Goal: Navigation & Orientation: Understand site structure

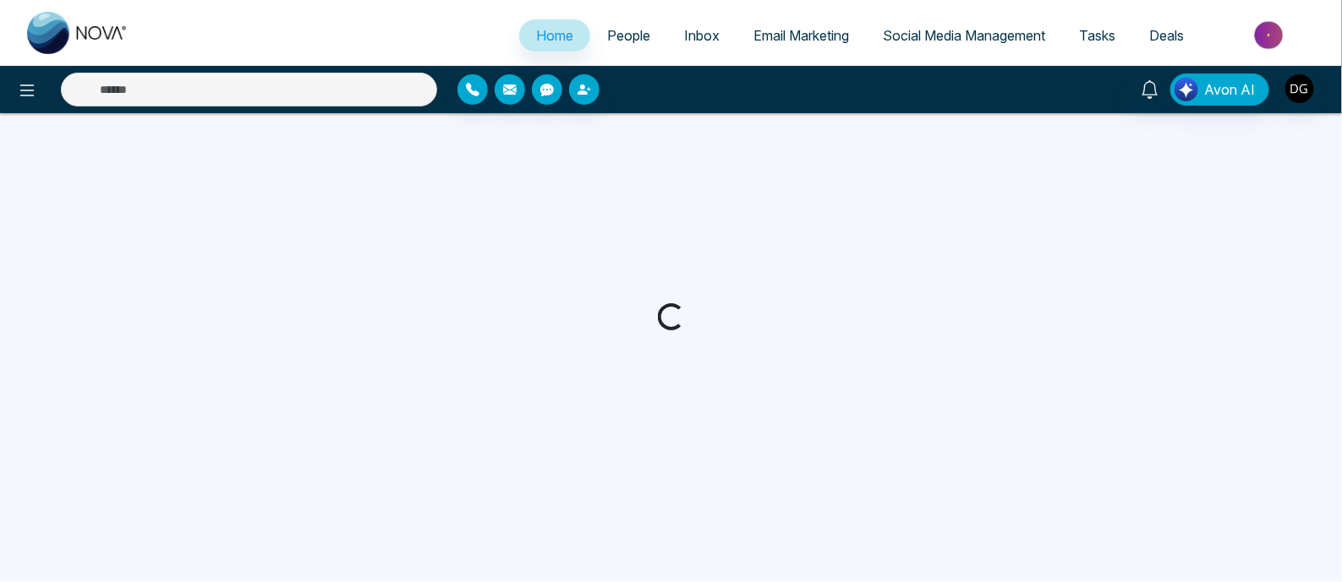
select select "*"
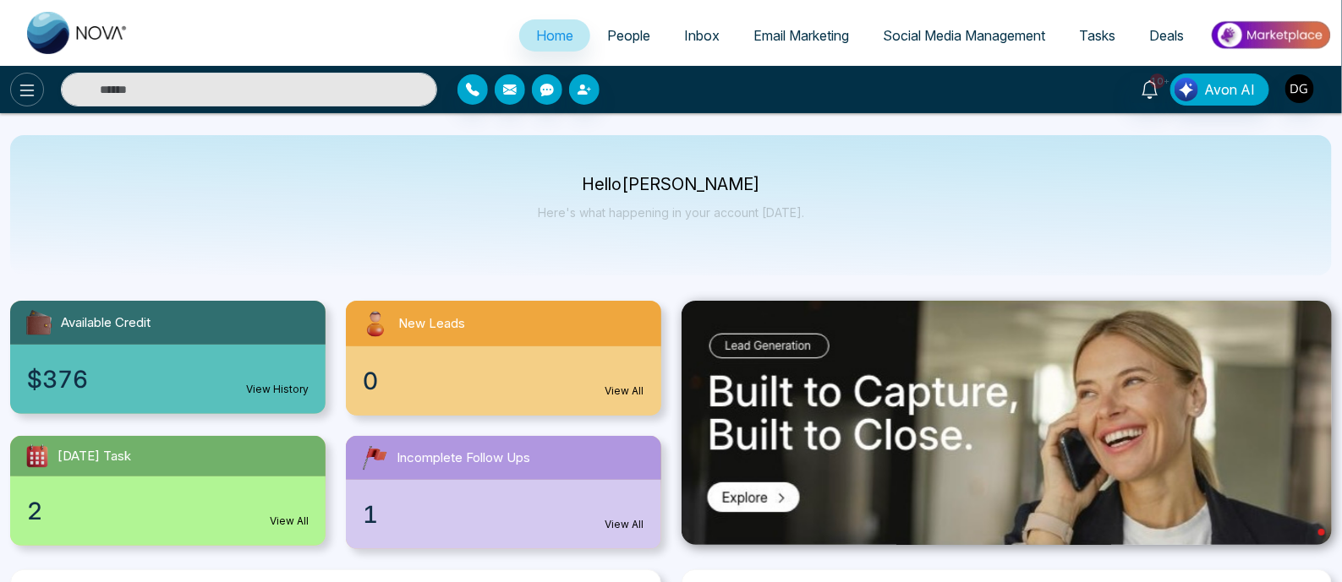
click at [25, 80] on icon at bounding box center [27, 90] width 20 height 20
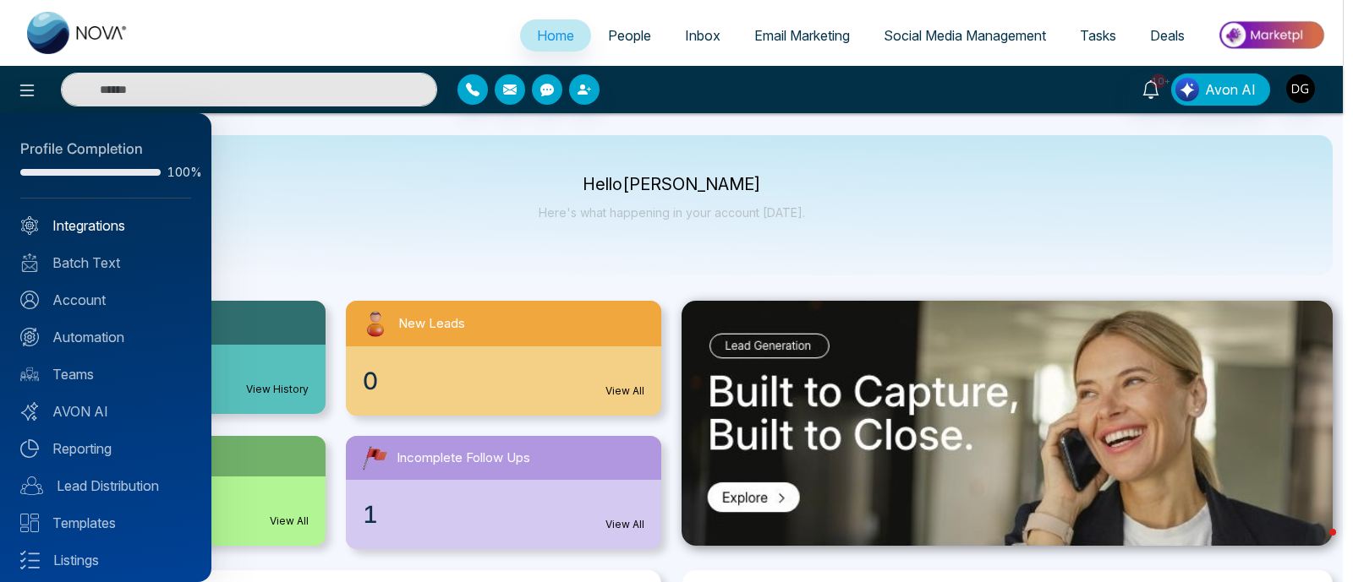
click at [92, 232] on link "Integrations" at bounding box center [105, 226] width 171 height 20
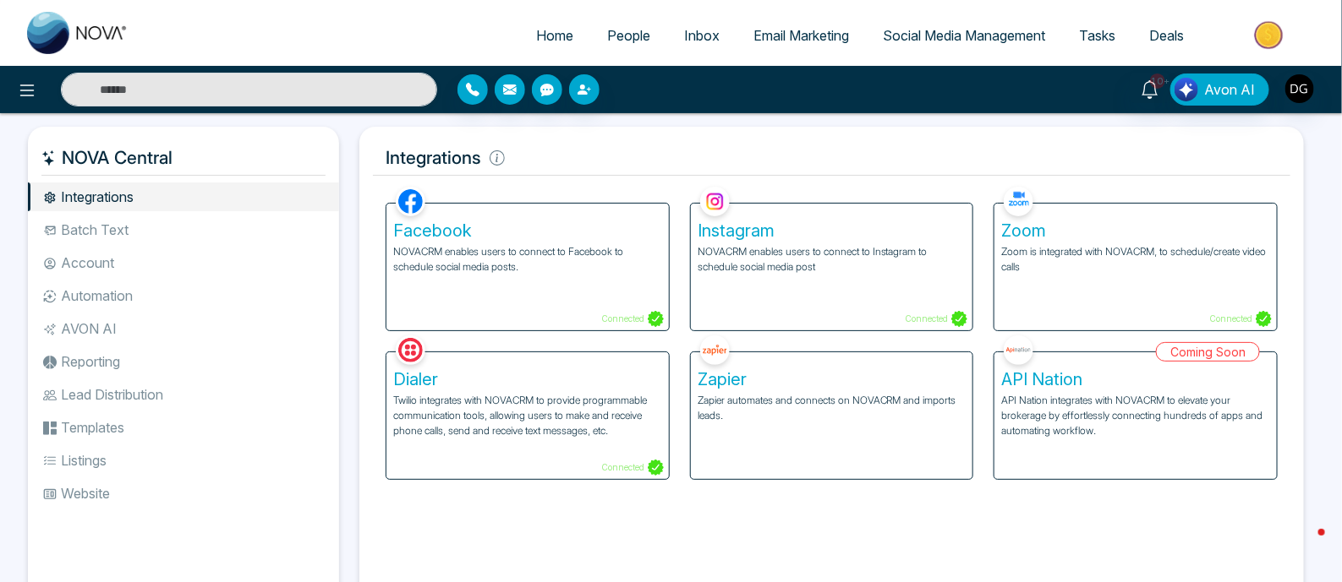
click at [169, 227] on li "Batch Text" at bounding box center [183, 230] width 311 height 29
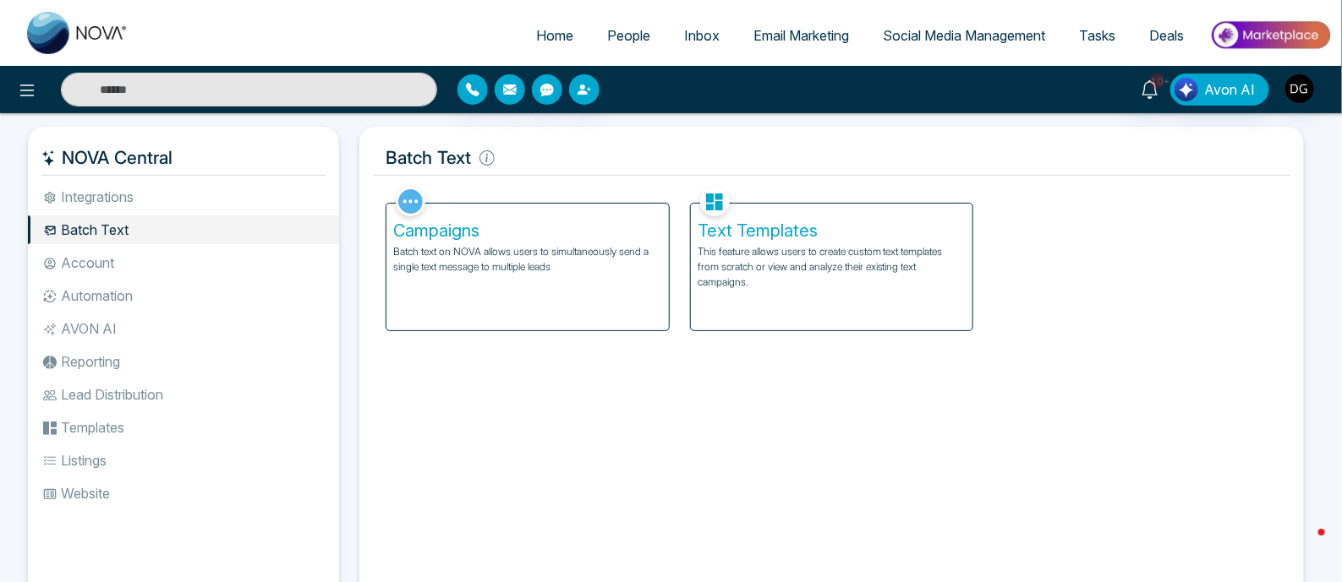
click at [156, 254] on li "Account" at bounding box center [183, 263] width 311 height 29
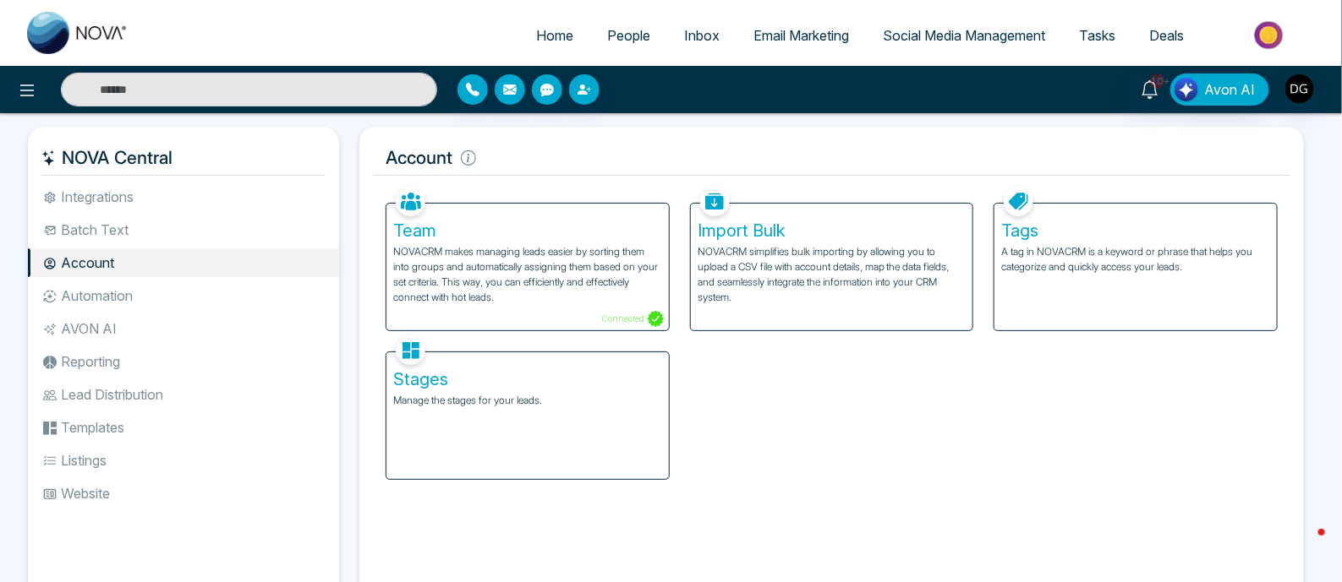
click at [116, 321] on li "AVON AI" at bounding box center [183, 328] width 311 height 29
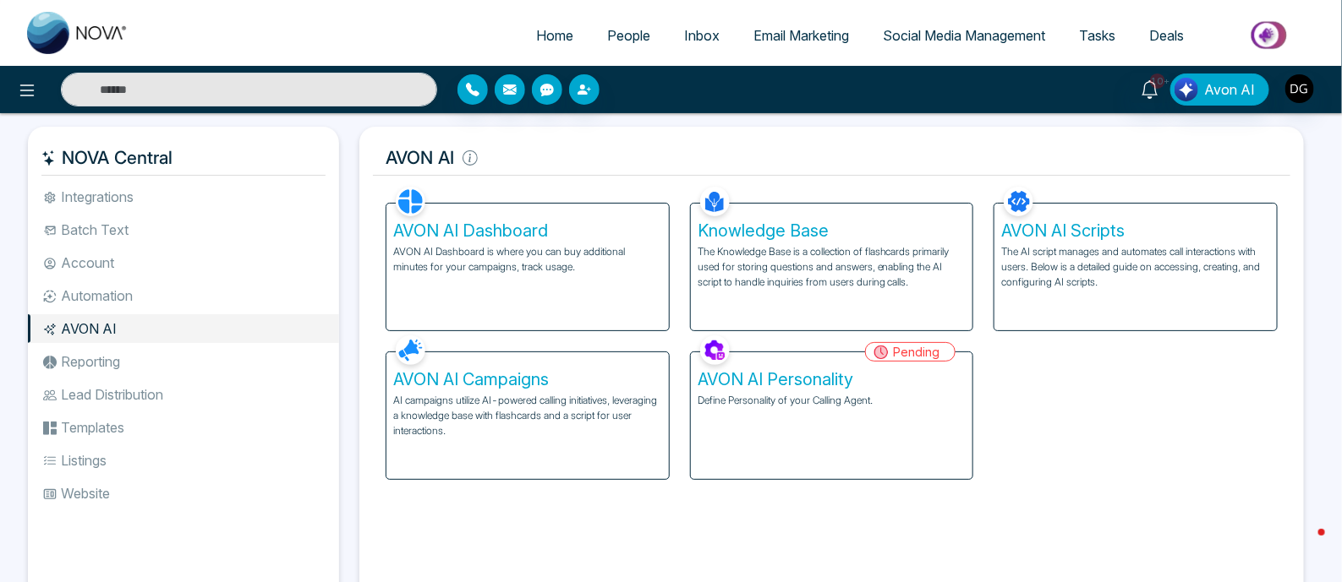
click at [120, 362] on li "Reporting" at bounding box center [183, 361] width 311 height 29
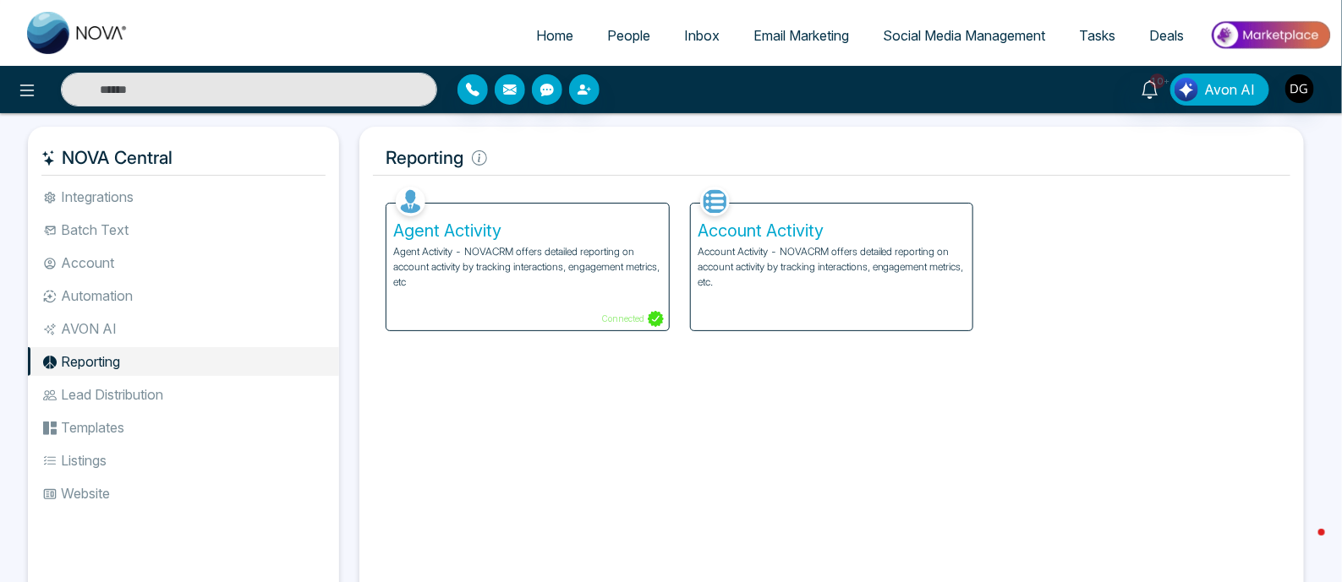
click at [128, 391] on li "Lead Distribution" at bounding box center [183, 394] width 311 height 29
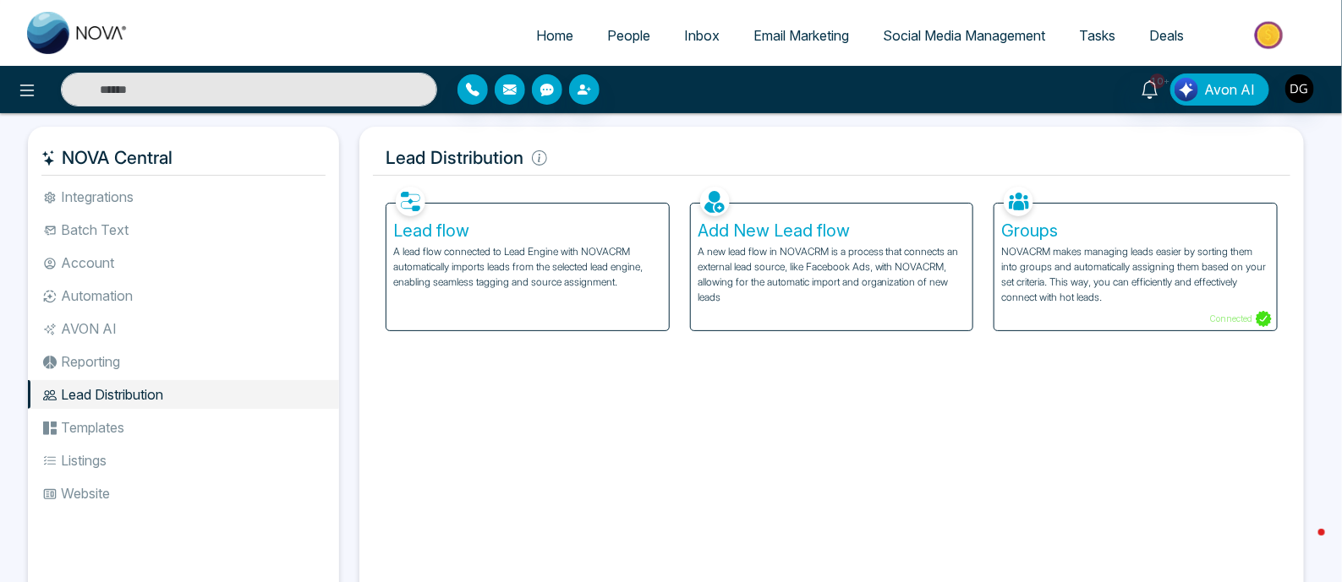
click at [131, 424] on li "Templates" at bounding box center [183, 427] width 311 height 29
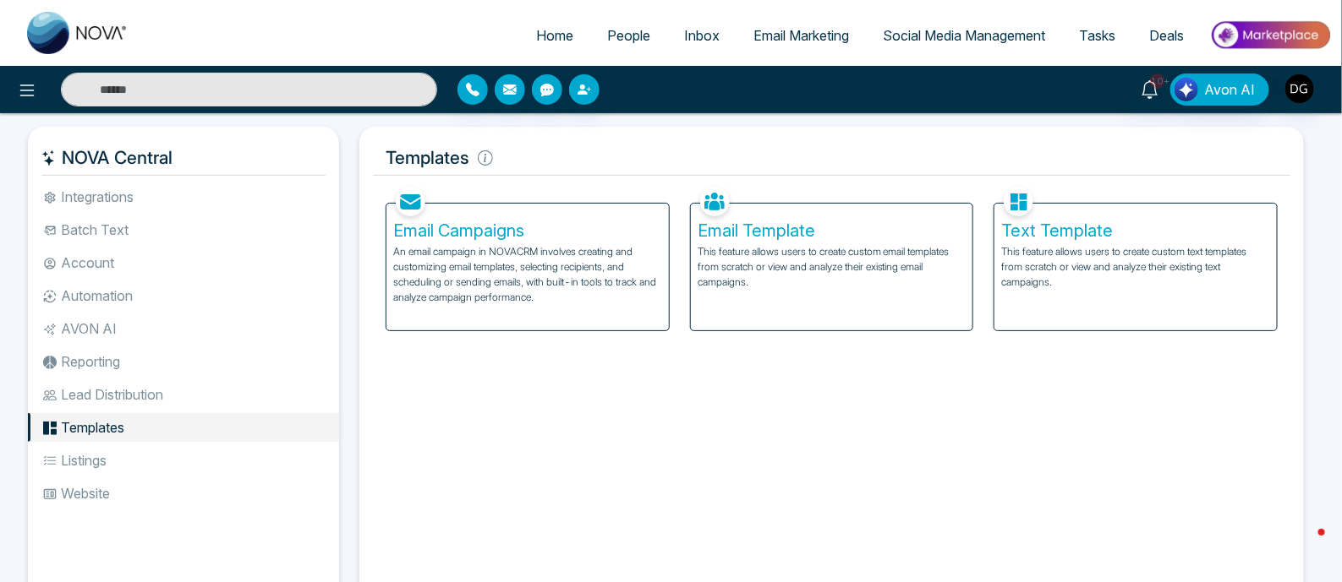
click at [147, 455] on li "Listings" at bounding box center [183, 460] width 311 height 29
